Goal: Task Accomplishment & Management: Use online tool/utility

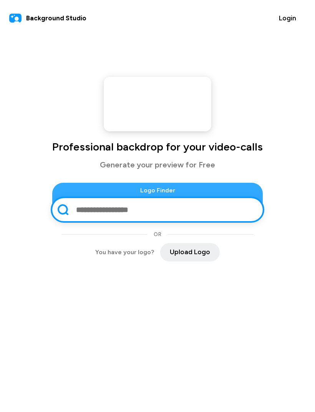
click at [198, 257] on span "Upload Logo" at bounding box center [190, 252] width 40 height 10
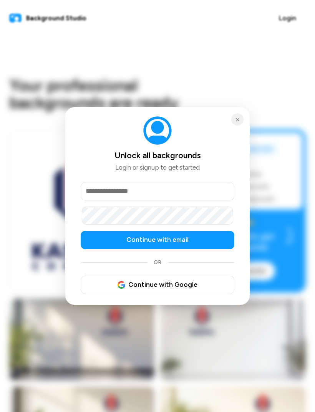
click at [236, 120] on button "×" at bounding box center [237, 119] width 12 height 12
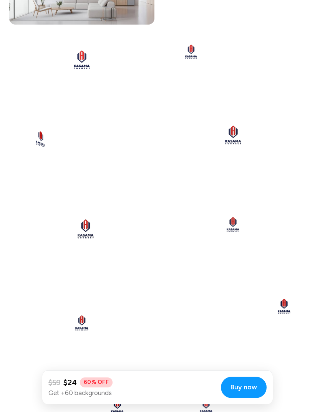
scroll to position [1144, 0]
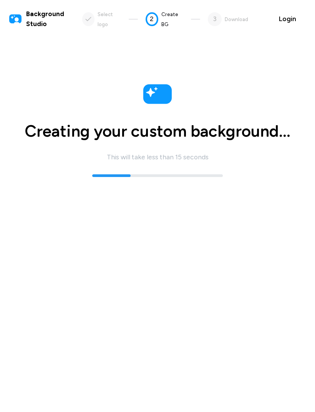
click at [28, 17] on span "Background Studio" at bounding box center [54, 19] width 56 height 20
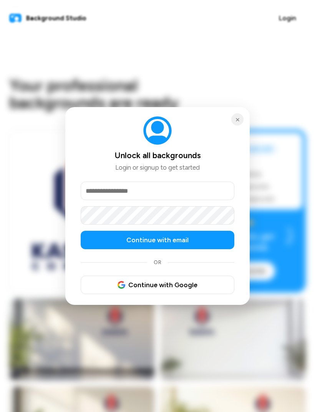
click at [239, 120] on button "×" at bounding box center [237, 119] width 12 height 12
